Goal: Ask a question

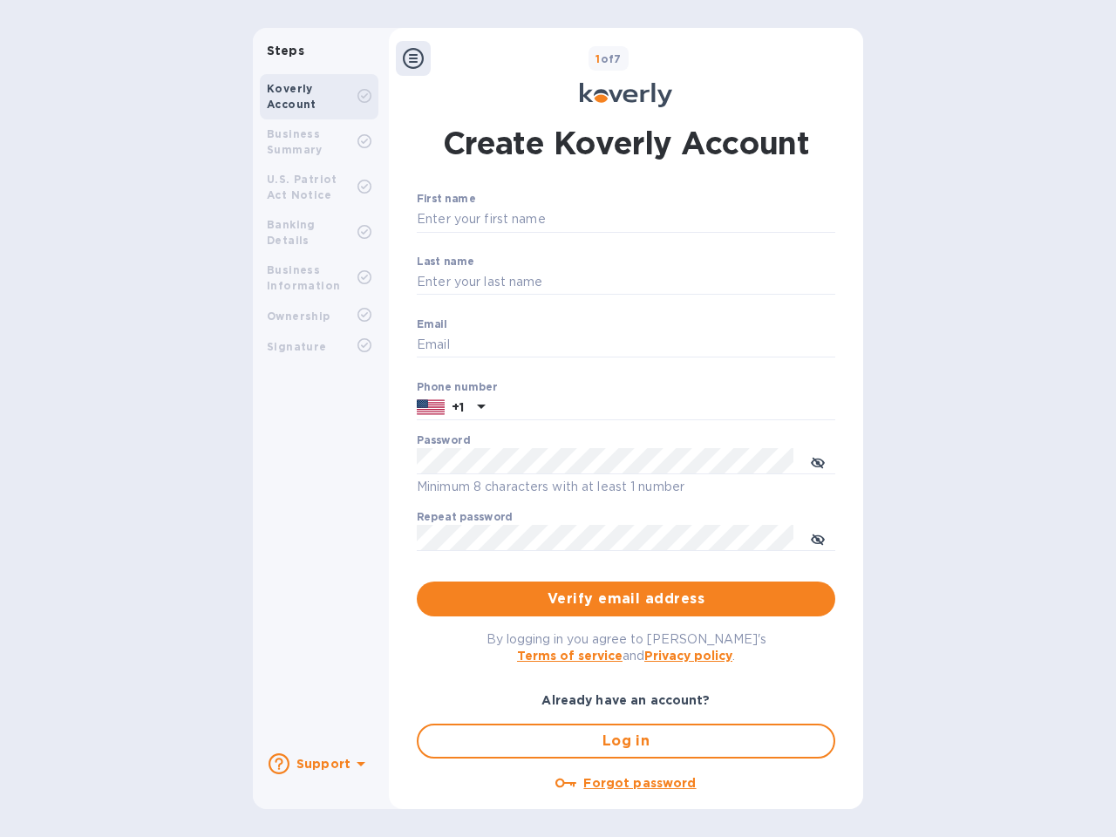
click at [318, 764] on b "Support" at bounding box center [323, 764] width 54 height 14
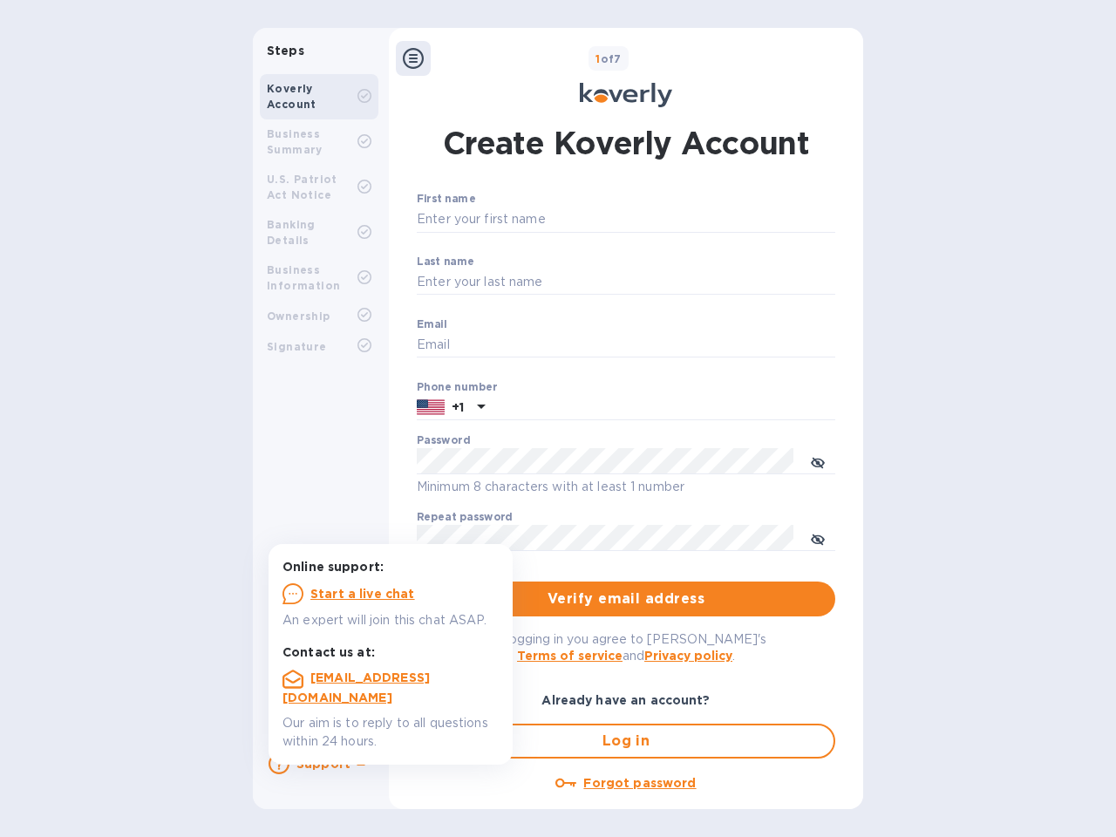
click at [279, 764] on icon at bounding box center [279, 763] width 21 height 21
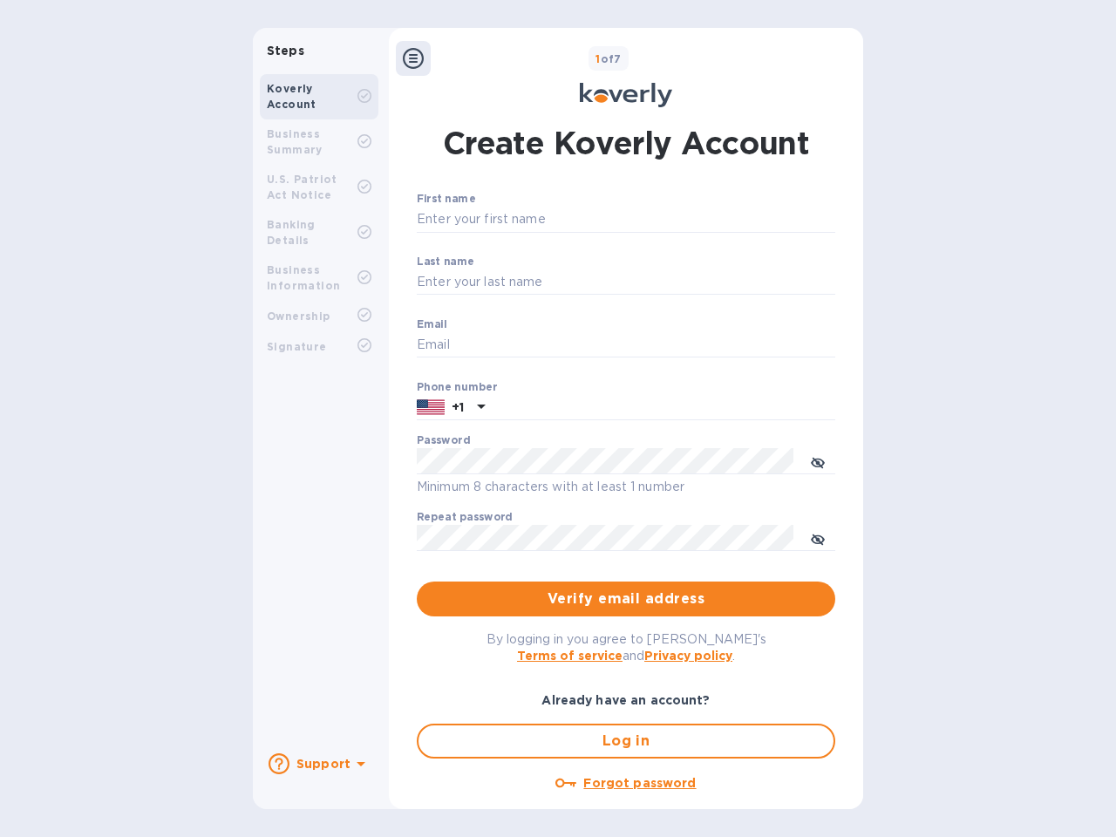
click at [358, 766] on icon at bounding box center [361, 764] width 9 height 4
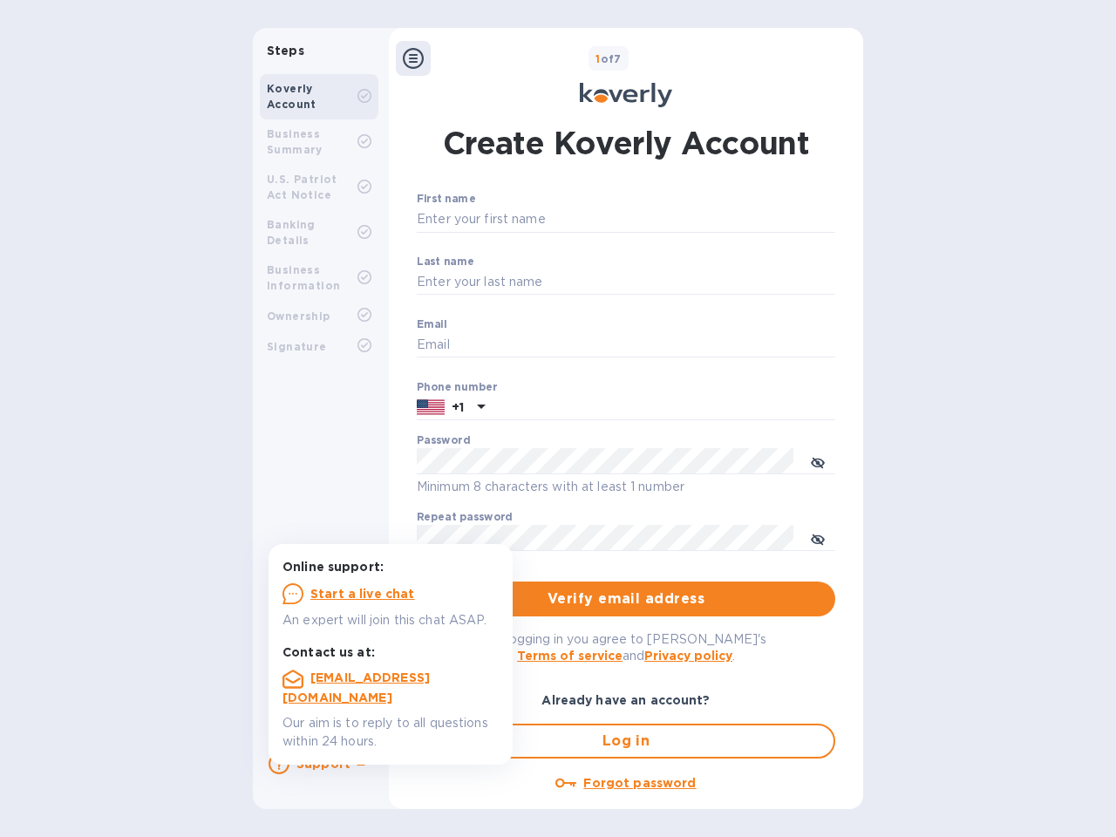
click at [413, 58] on icon at bounding box center [413, 58] width 21 height 21
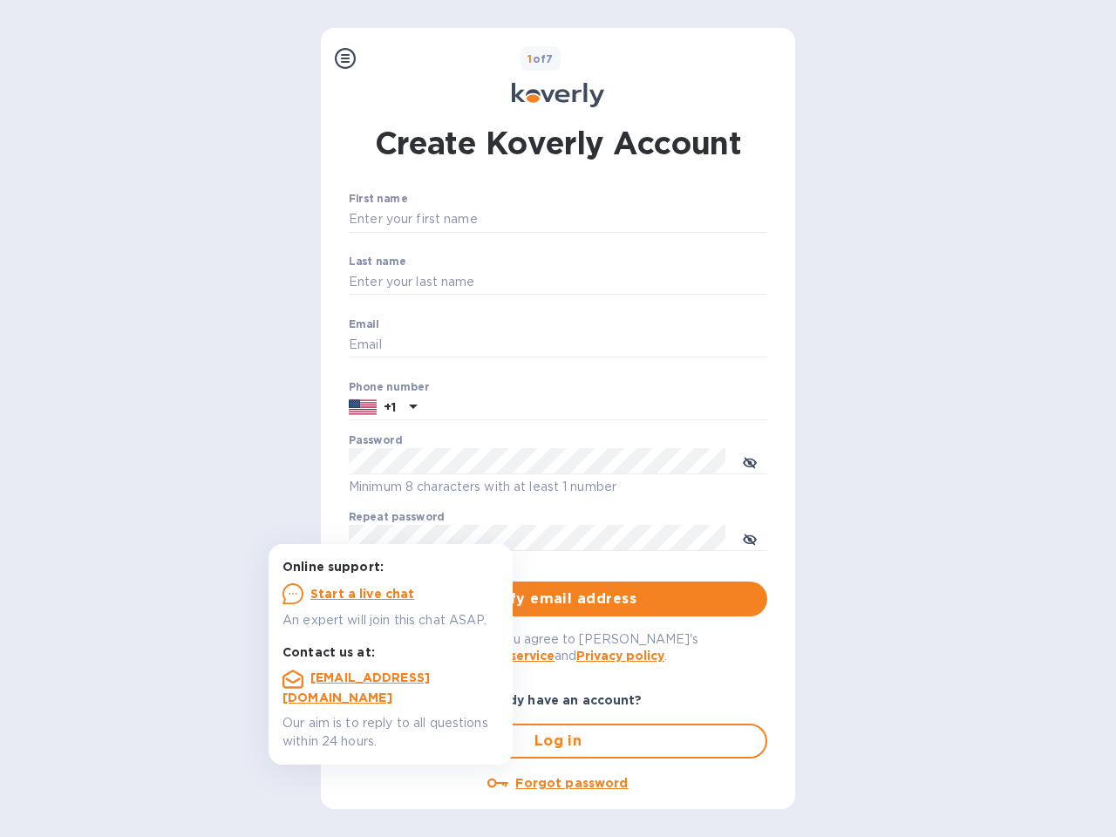
click at [623, 220] on input "First name" at bounding box center [558, 220] width 419 height 26
click at [623, 283] on input "Last name" at bounding box center [558, 282] width 419 height 26
click at [623, 345] on input "Email" at bounding box center [558, 345] width 419 height 26
click at [623, 408] on input "text" at bounding box center [596, 408] width 344 height 26
click at [451, 408] on input "text" at bounding box center [596, 408] width 344 height 26
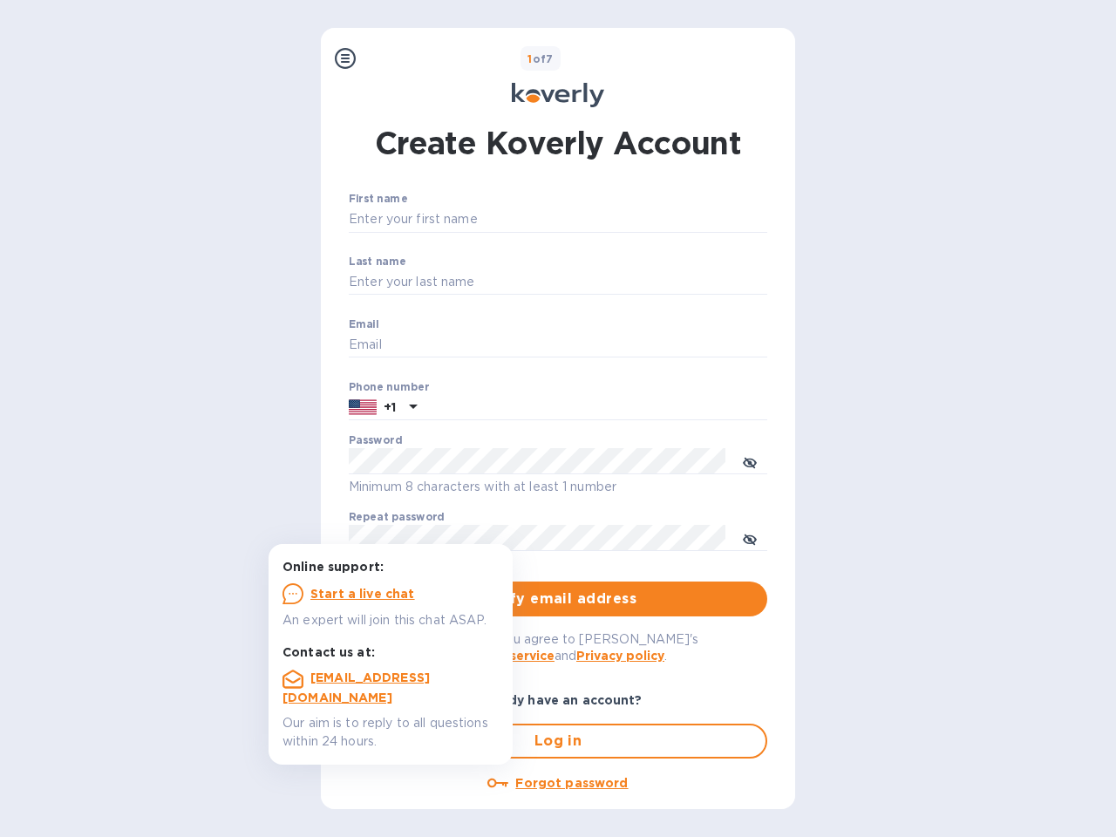
click at [479, 408] on input "text" at bounding box center [596, 408] width 344 height 26
